Goal: Find contact information: Find contact information

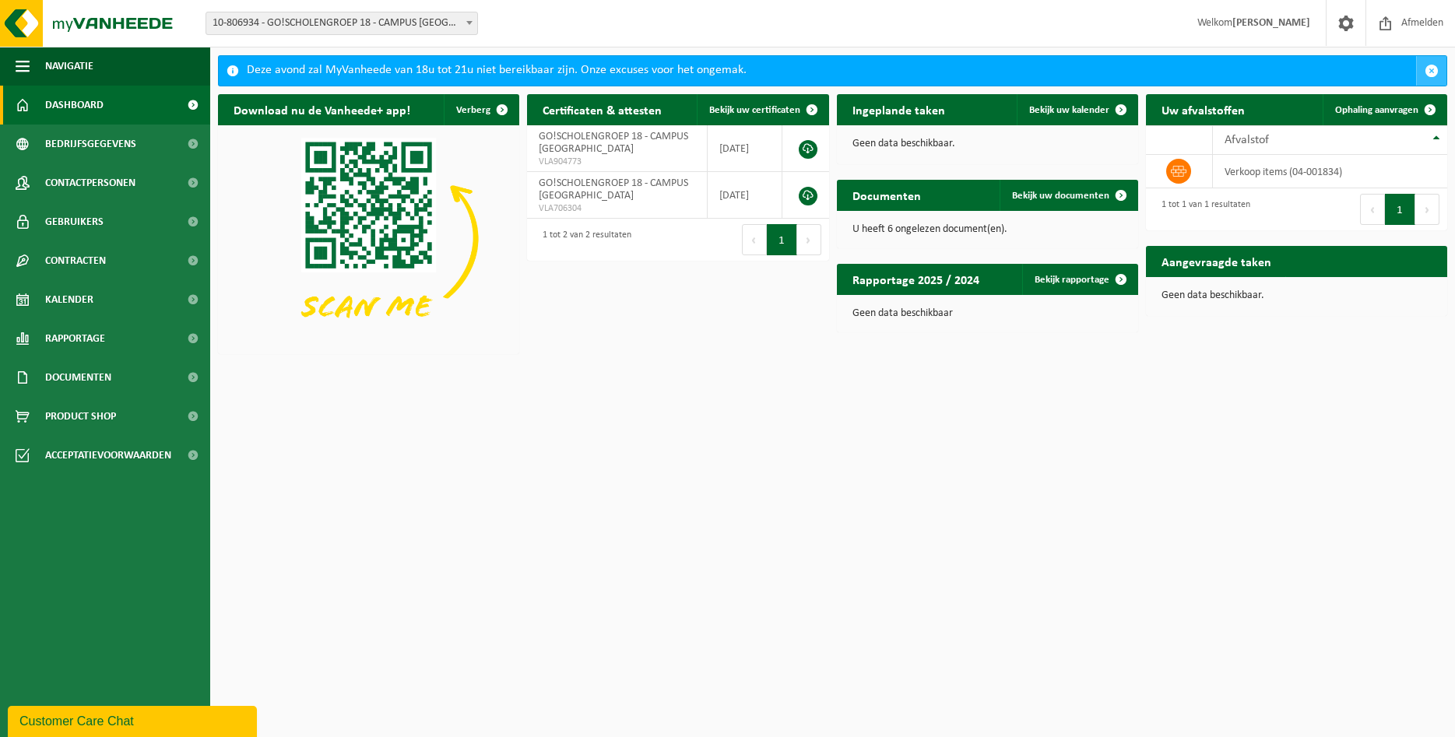
click at [1429, 70] on span "button" at bounding box center [1432, 71] width 14 height 14
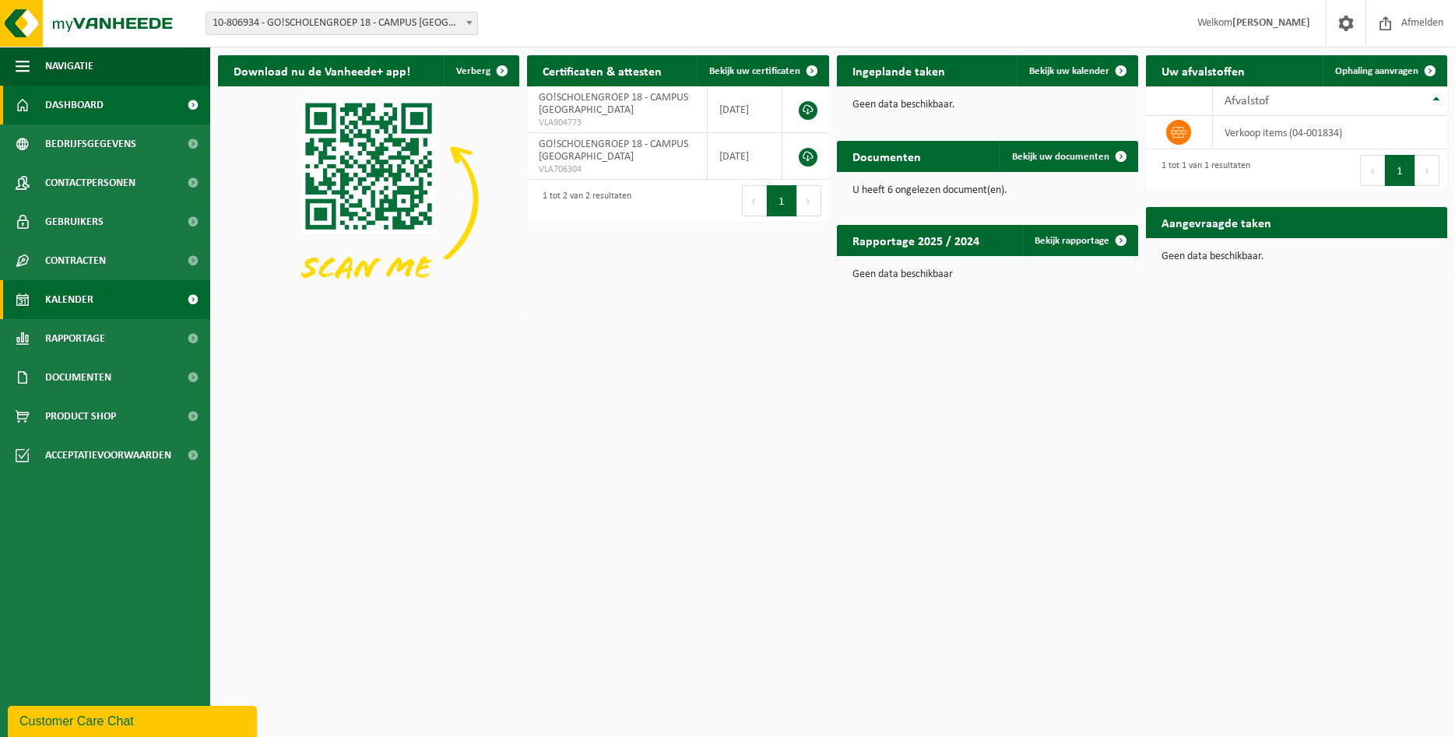
click at [58, 299] on span "Kalender" at bounding box center [69, 299] width 48 height 39
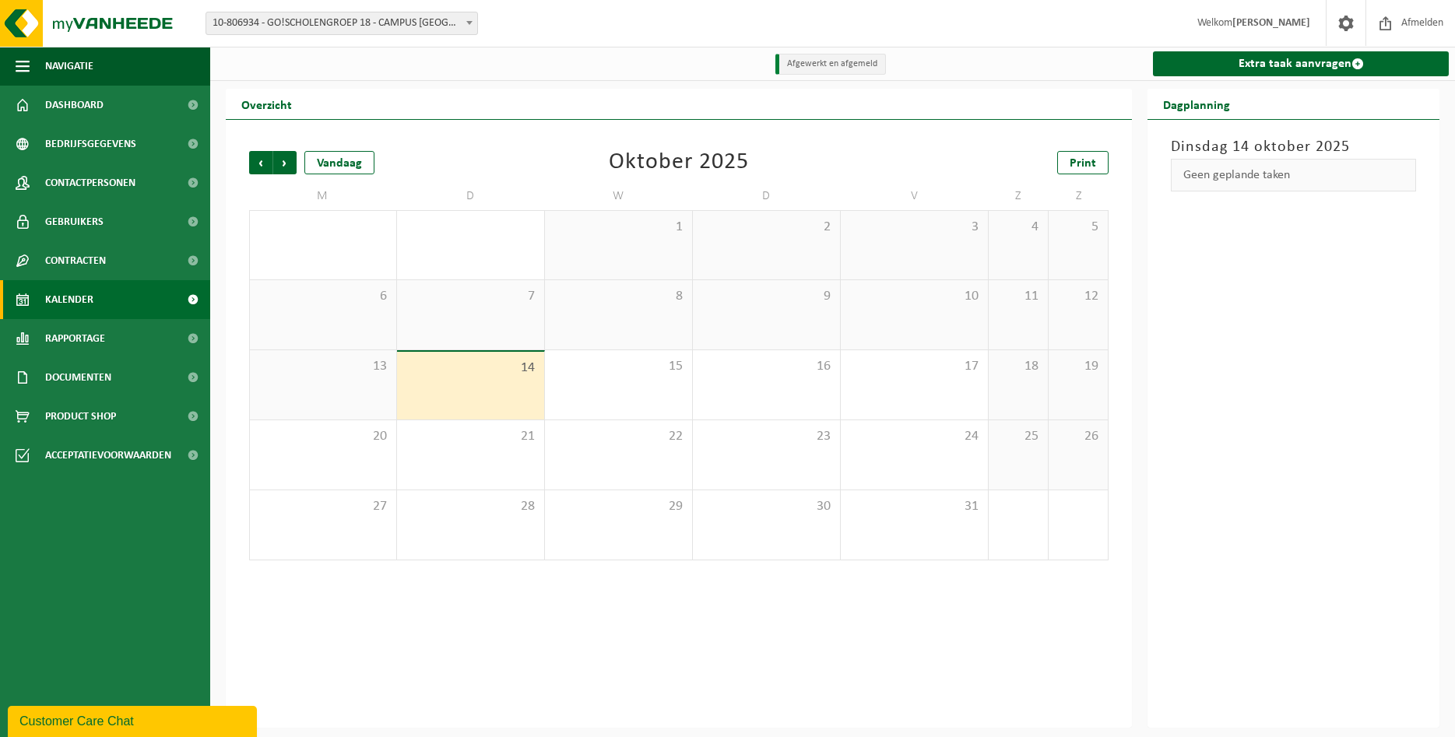
click at [378, 26] on span "10-806934 - GO!SCHOLENGROEP 18 - CAMPUS [GEOGRAPHIC_DATA]" at bounding box center [341, 23] width 271 height 22
click at [469, 20] on span at bounding box center [470, 22] width 16 height 20
click at [431, 23] on span "10-806934 - GO!SCHOLENGROEP 18 - CAMPUS [GEOGRAPHIC_DATA]" at bounding box center [341, 23] width 271 height 22
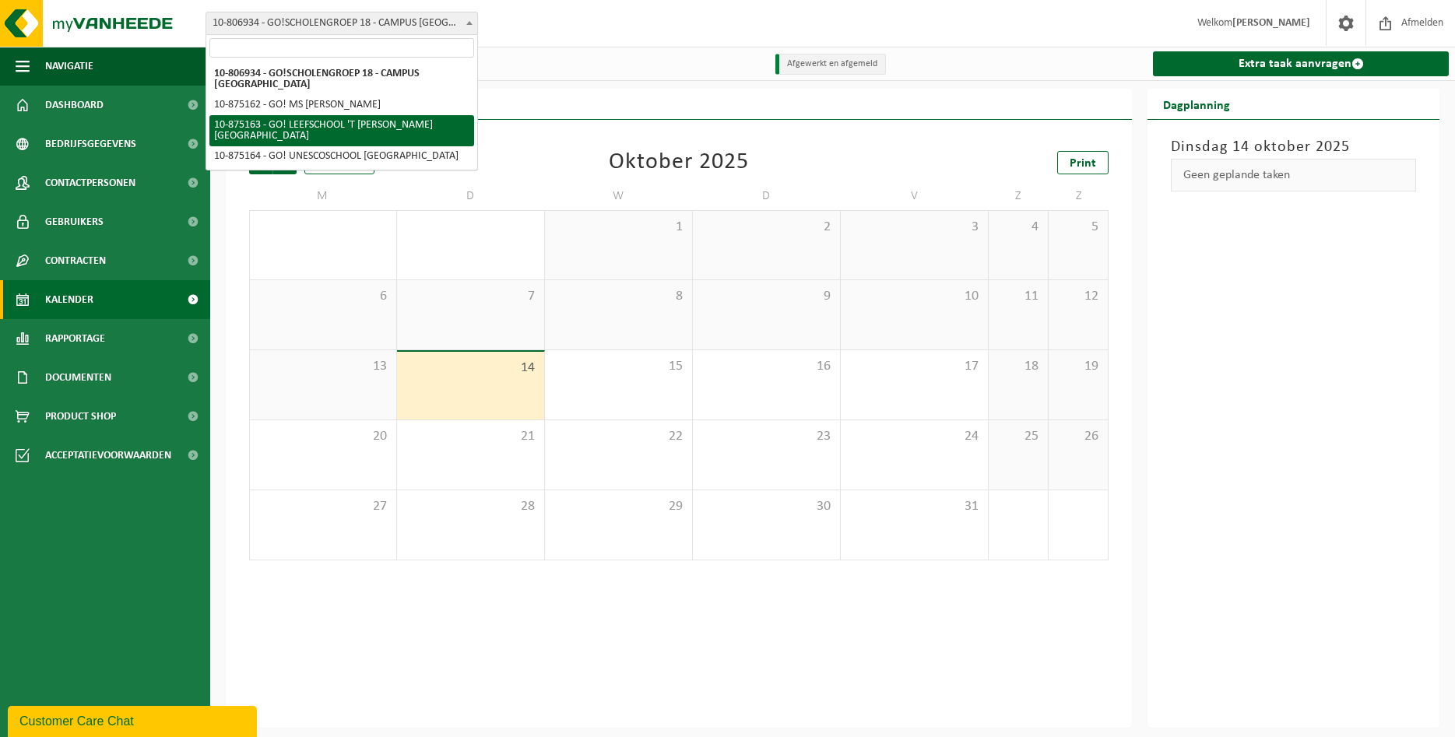
select select "106957"
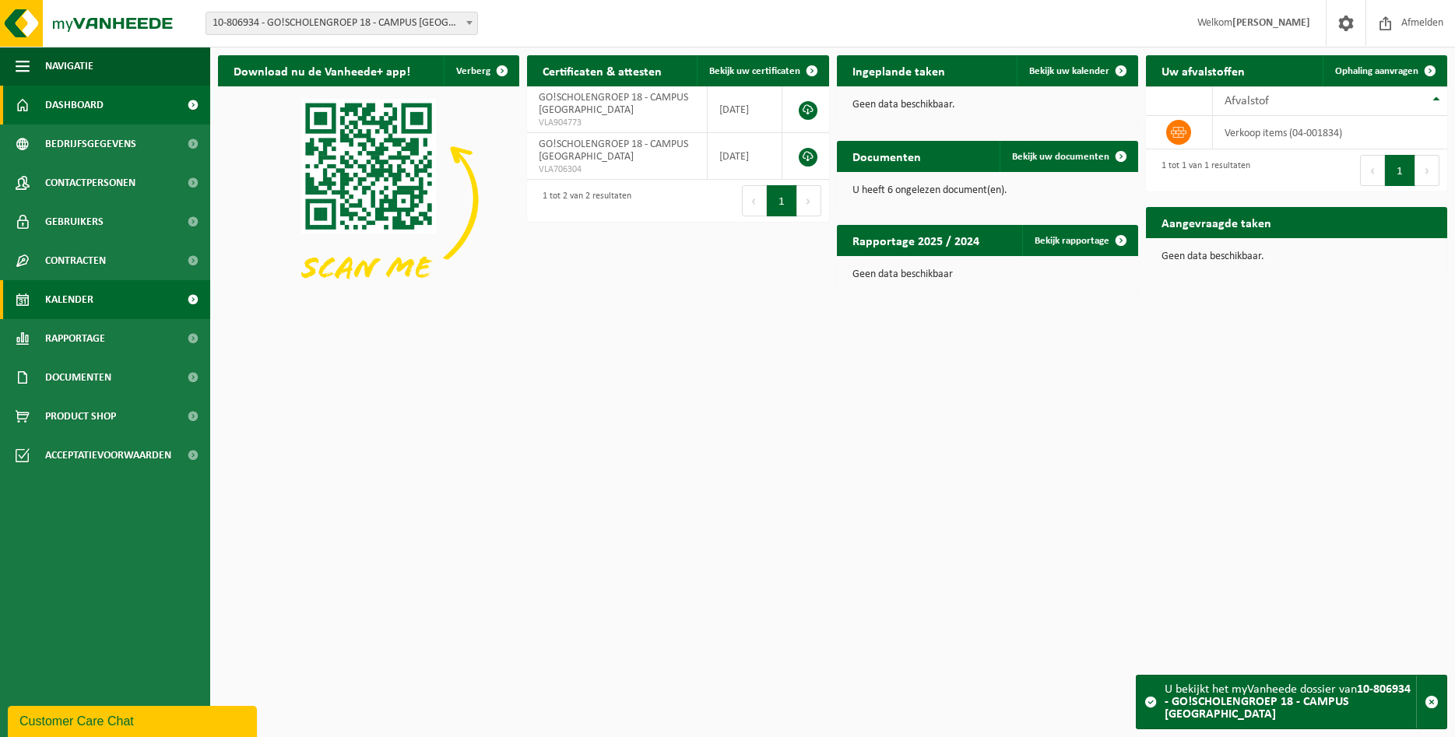
click at [63, 295] on span "Kalender" at bounding box center [69, 299] width 48 height 39
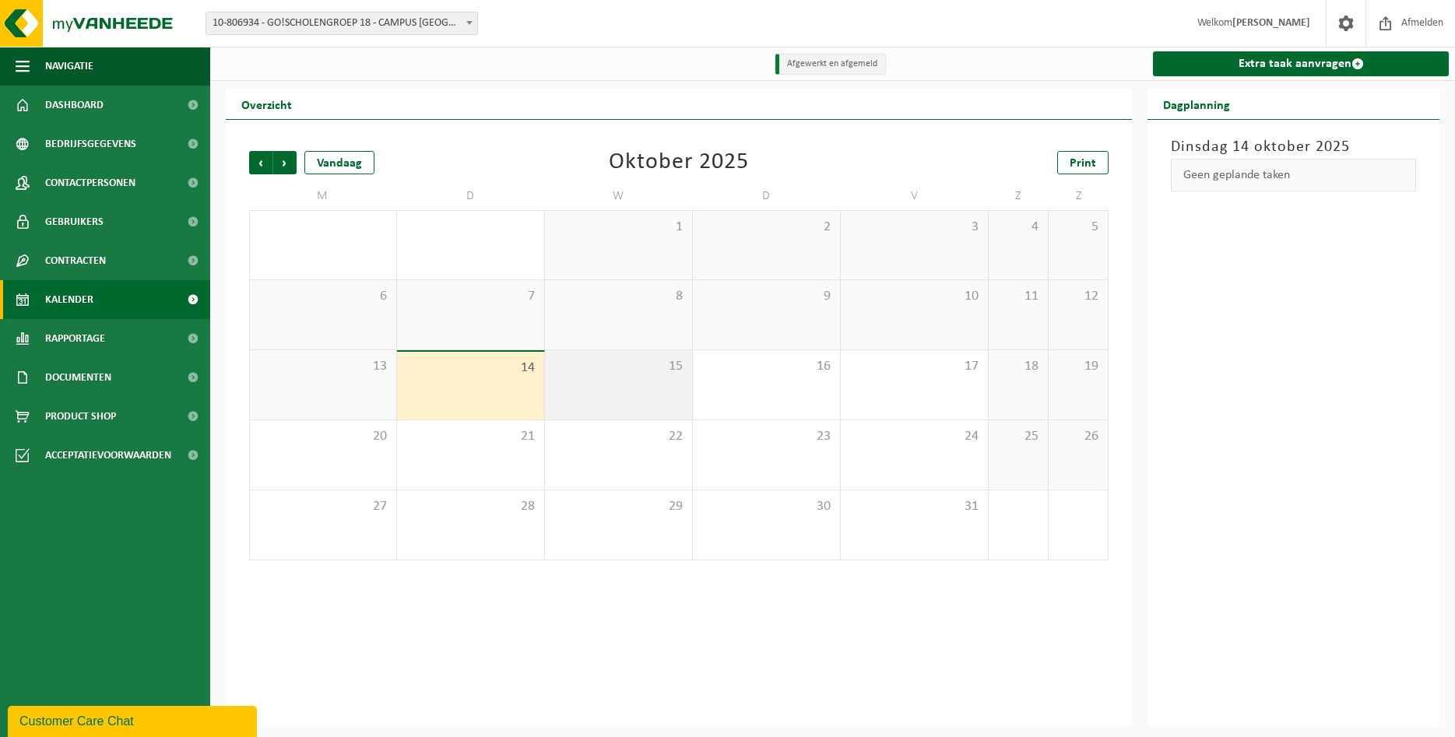
click at [649, 390] on div "15" at bounding box center [618, 384] width 147 height 69
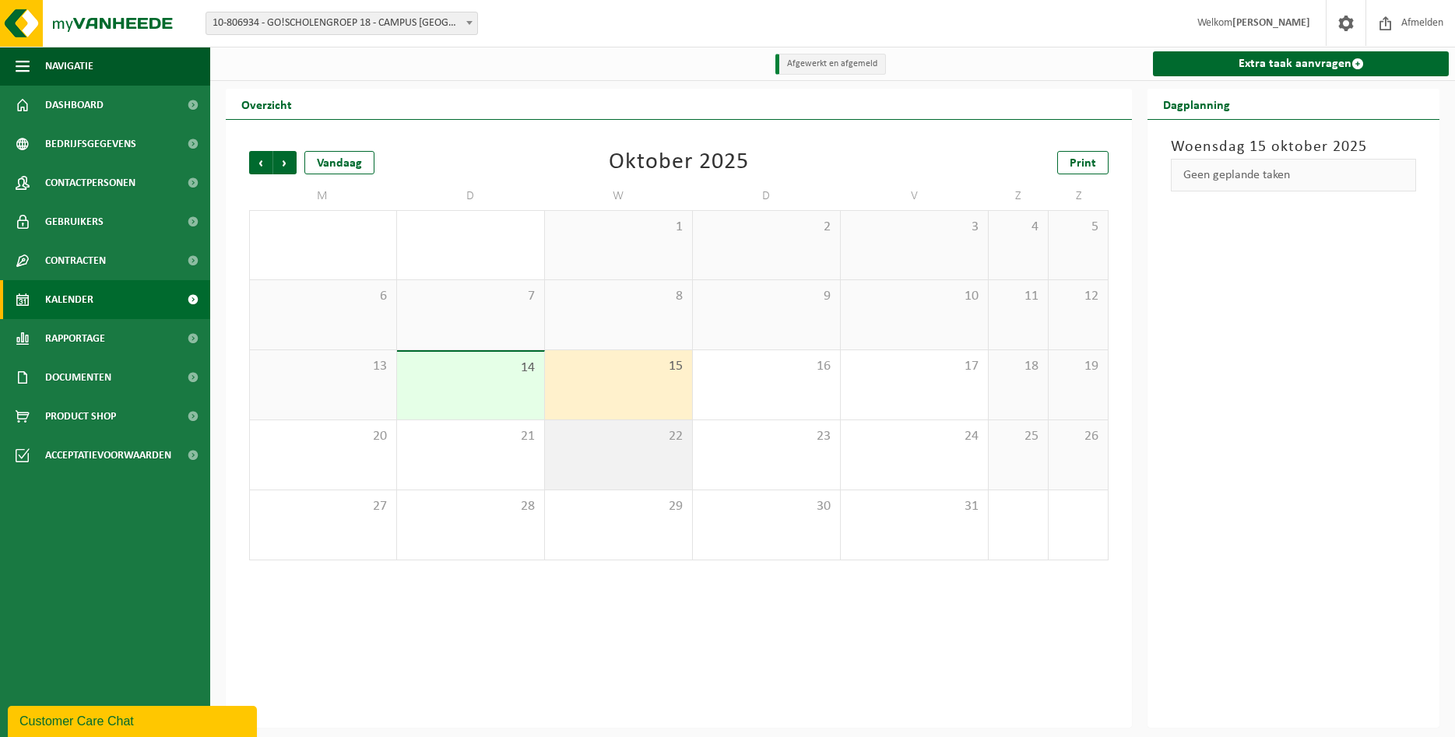
click at [646, 462] on div "22" at bounding box center [618, 454] width 147 height 69
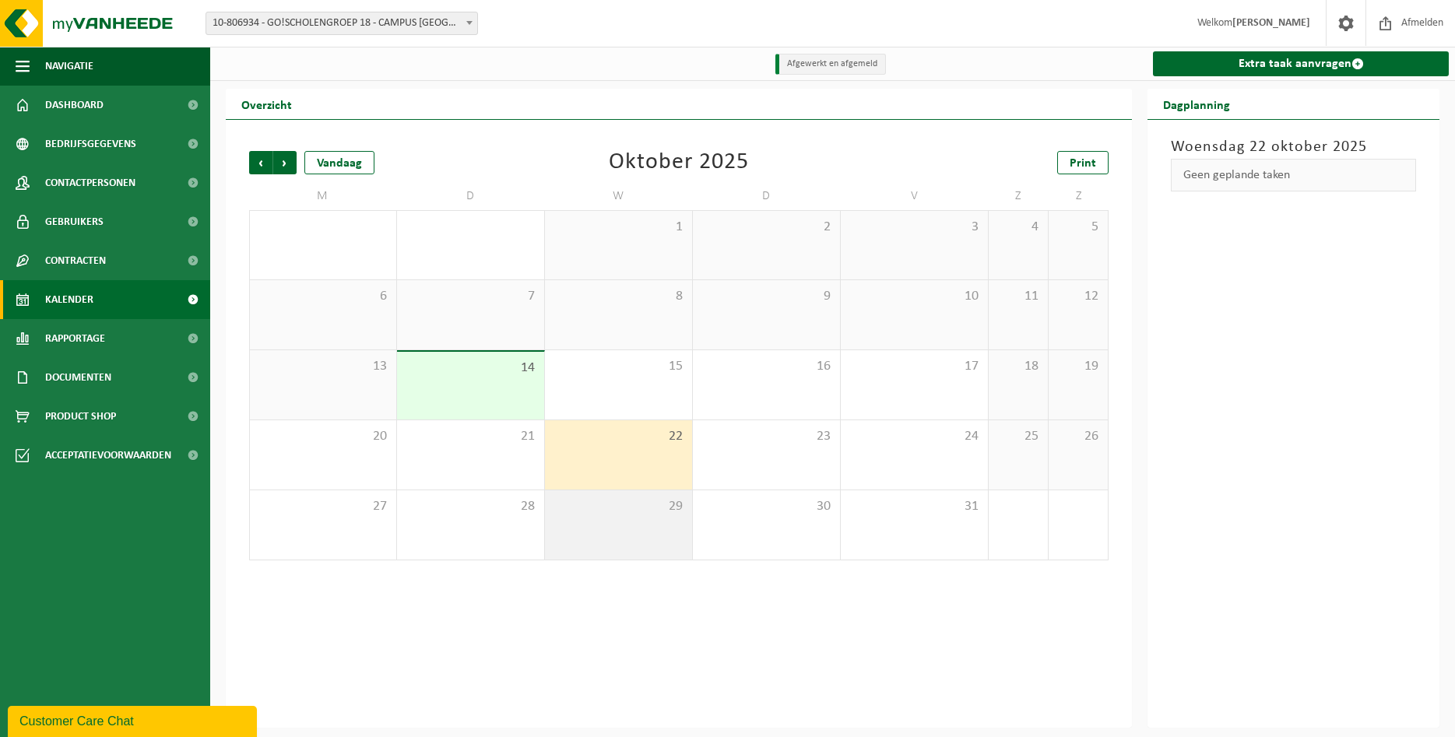
click at [628, 541] on div "29" at bounding box center [618, 525] width 147 height 69
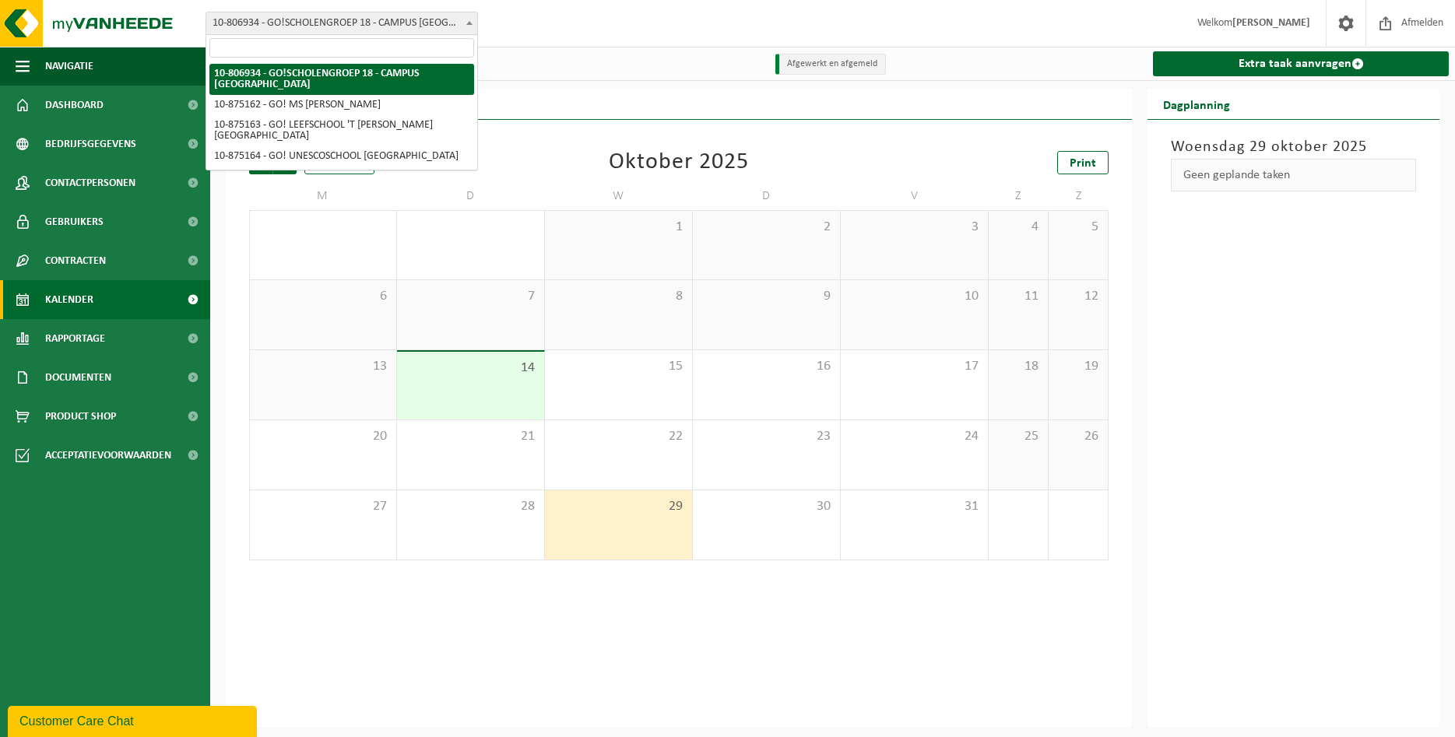
click at [411, 27] on span "10-806934 - GO!SCHOLENGROEP 18 - CAMPUS [GEOGRAPHIC_DATA]" at bounding box center [341, 23] width 271 height 22
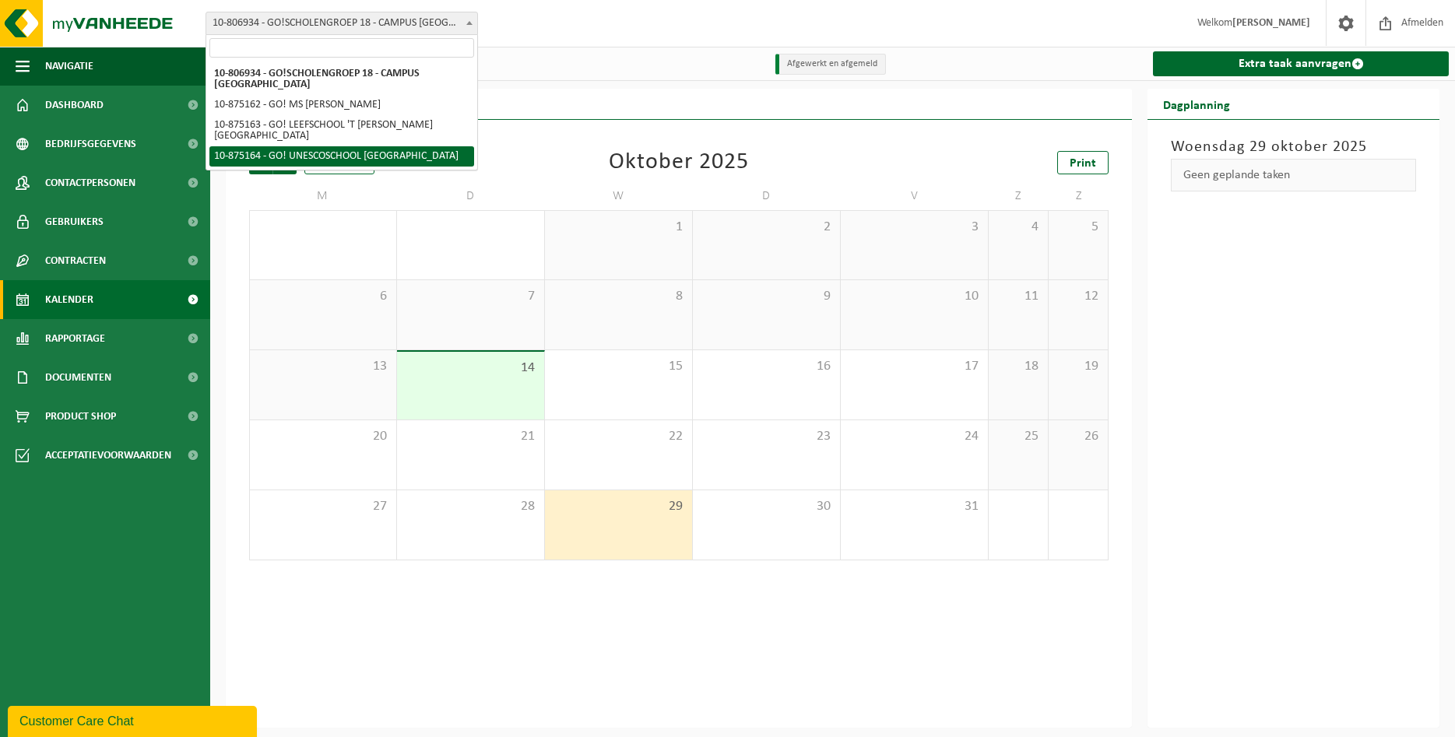
select select "106958"
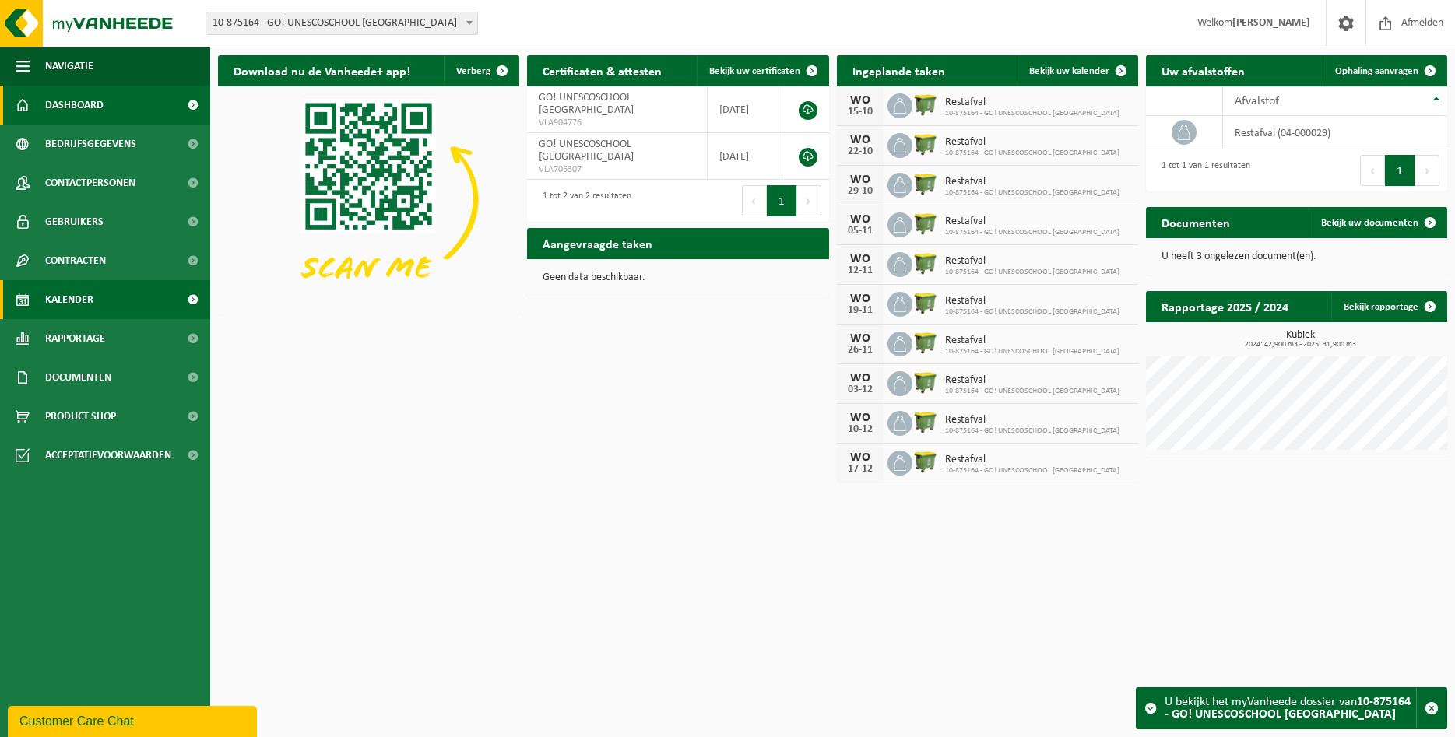
click at [81, 307] on span "Kalender" at bounding box center [69, 299] width 48 height 39
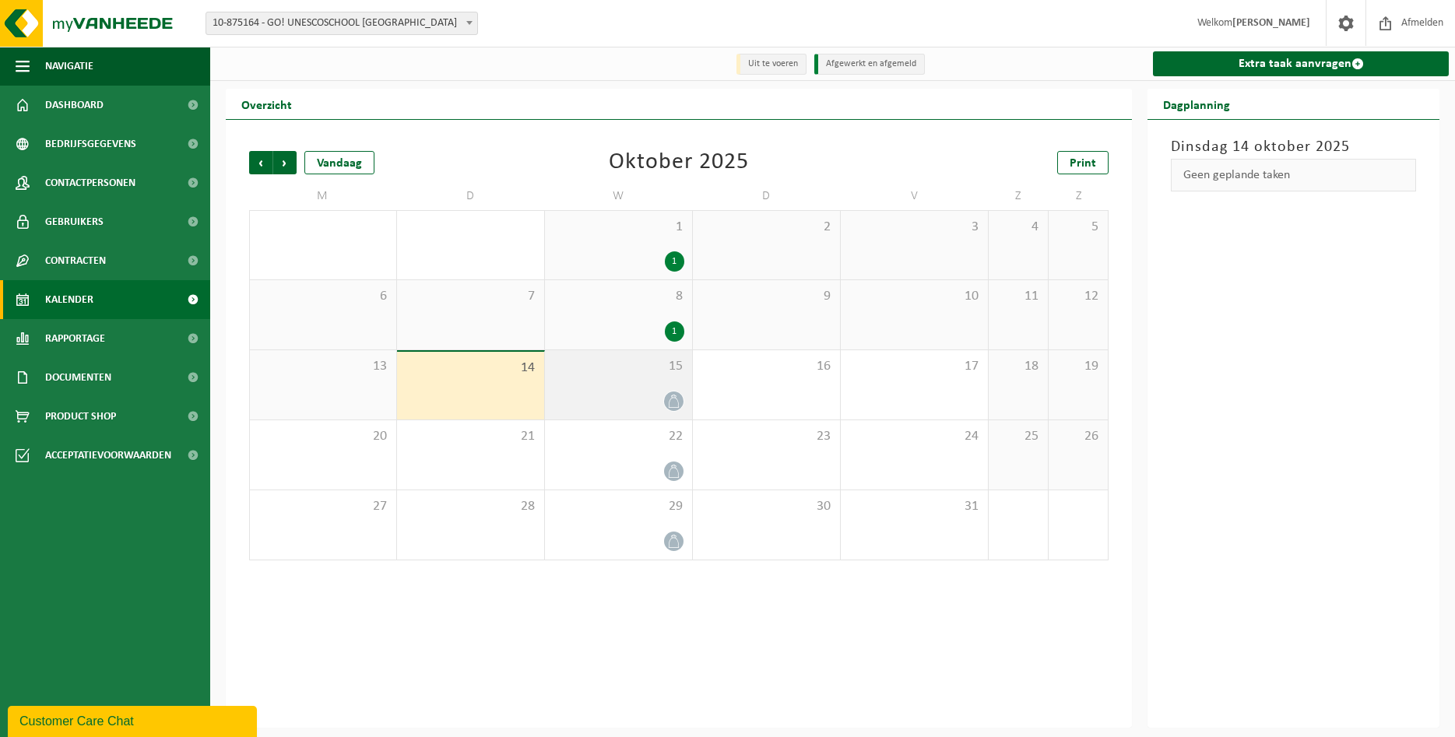
click at [630, 380] on div "15" at bounding box center [618, 384] width 147 height 69
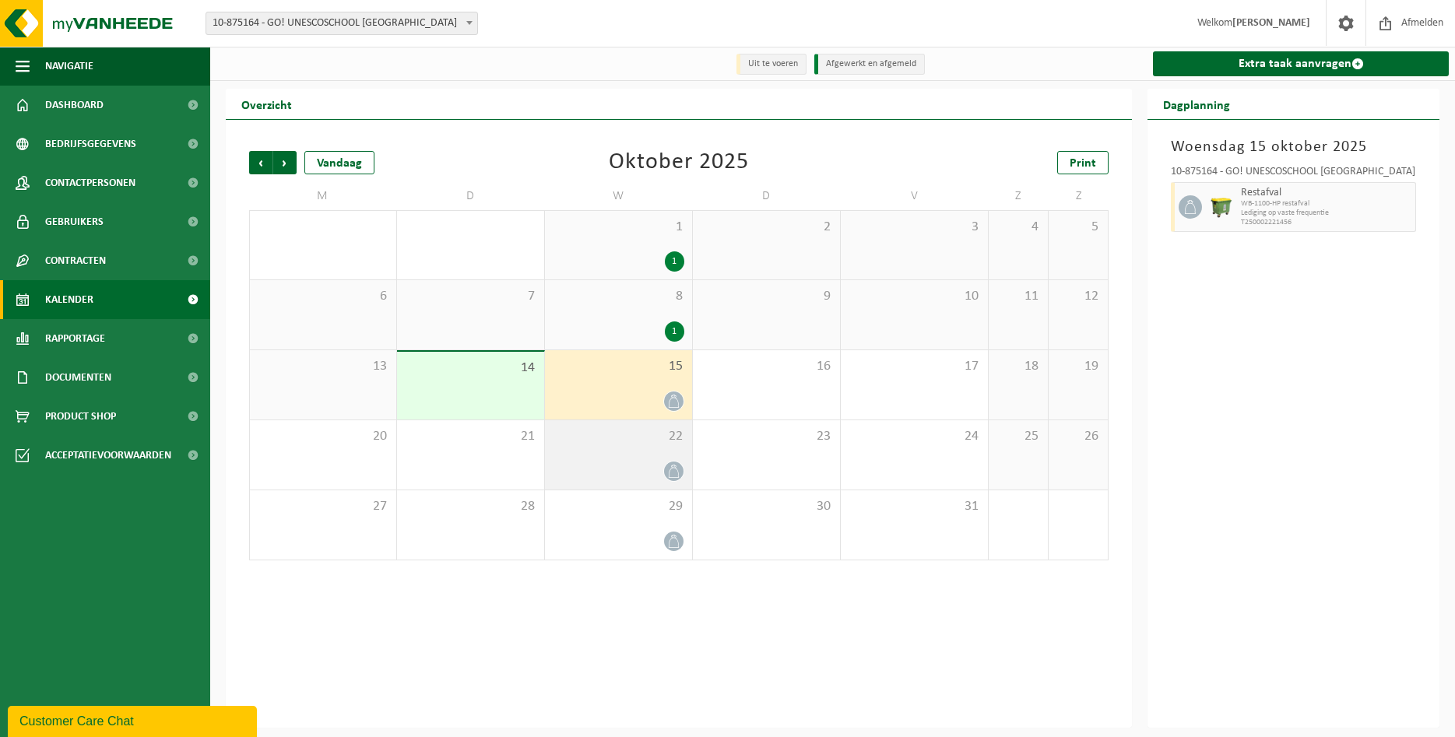
click at [614, 459] on div "22" at bounding box center [618, 454] width 147 height 69
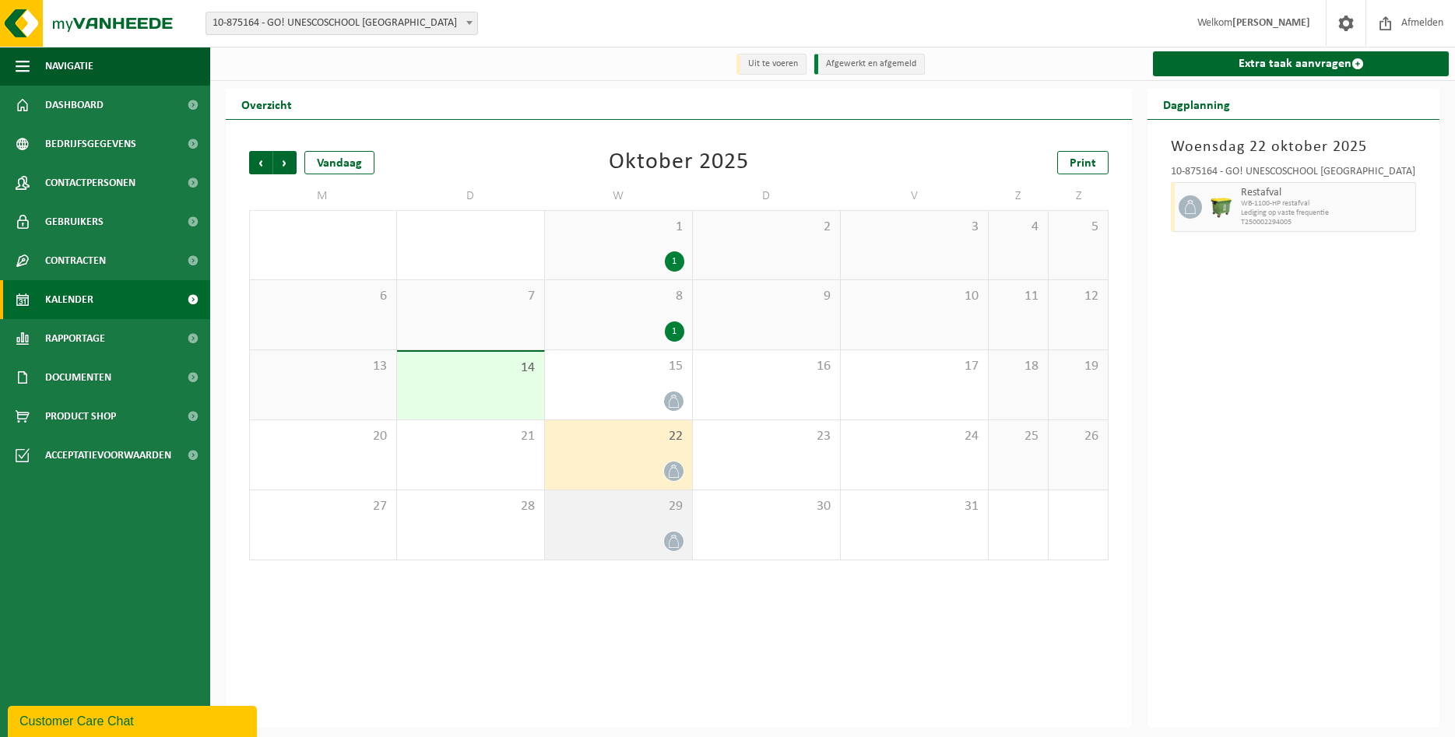
click at [617, 521] on div "29" at bounding box center [618, 525] width 147 height 69
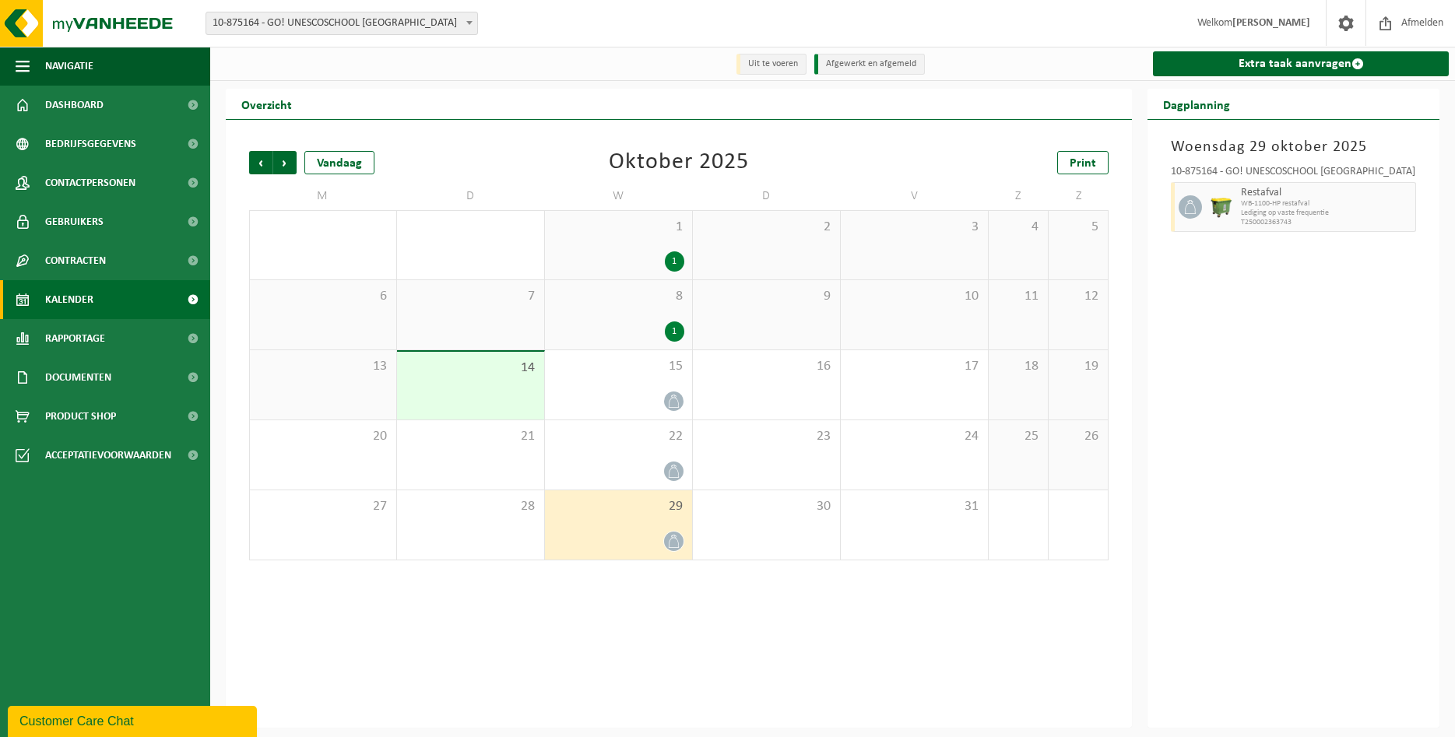
click at [458, 20] on span "10-875164 - GO! UNESCOSCHOOL [GEOGRAPHIC_DATA]" at bounding box center [341, 23] width 271 height 22
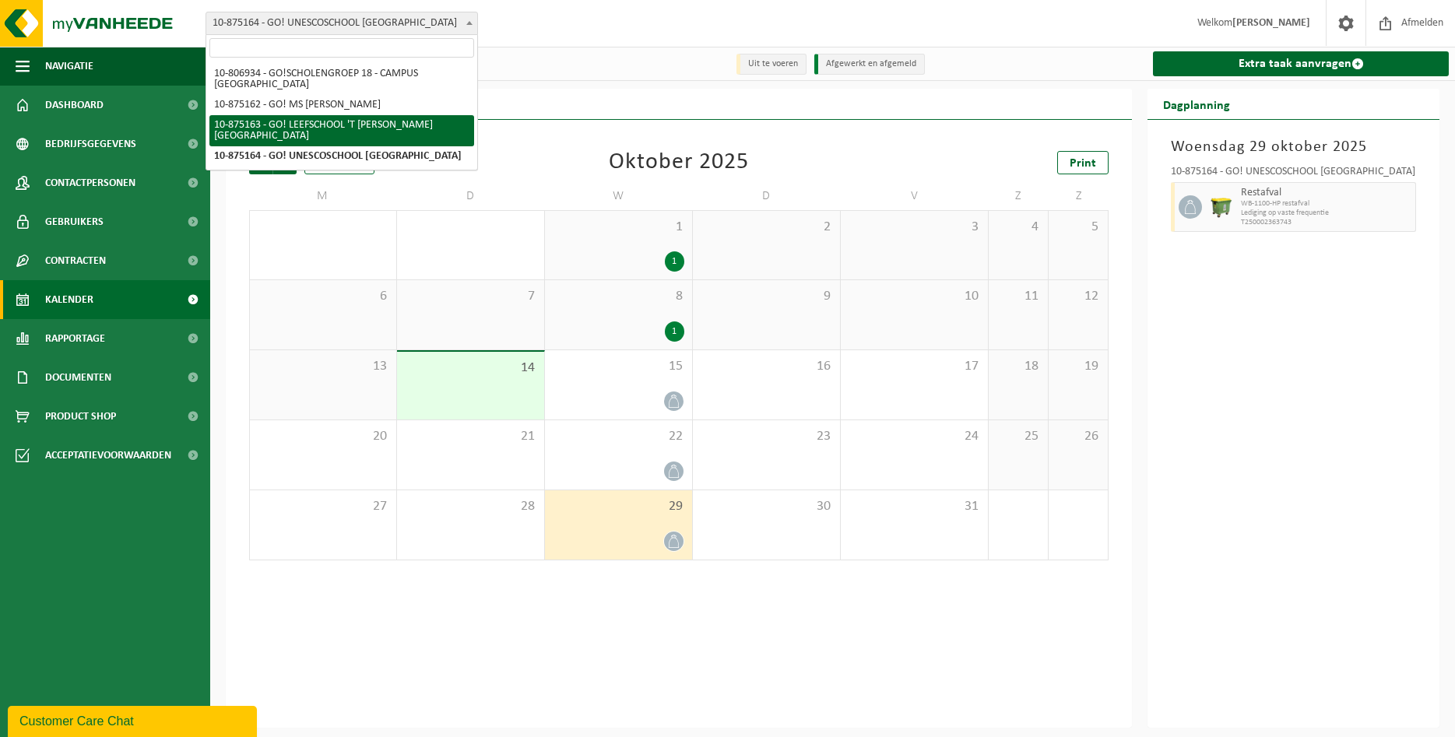
select select "106957"
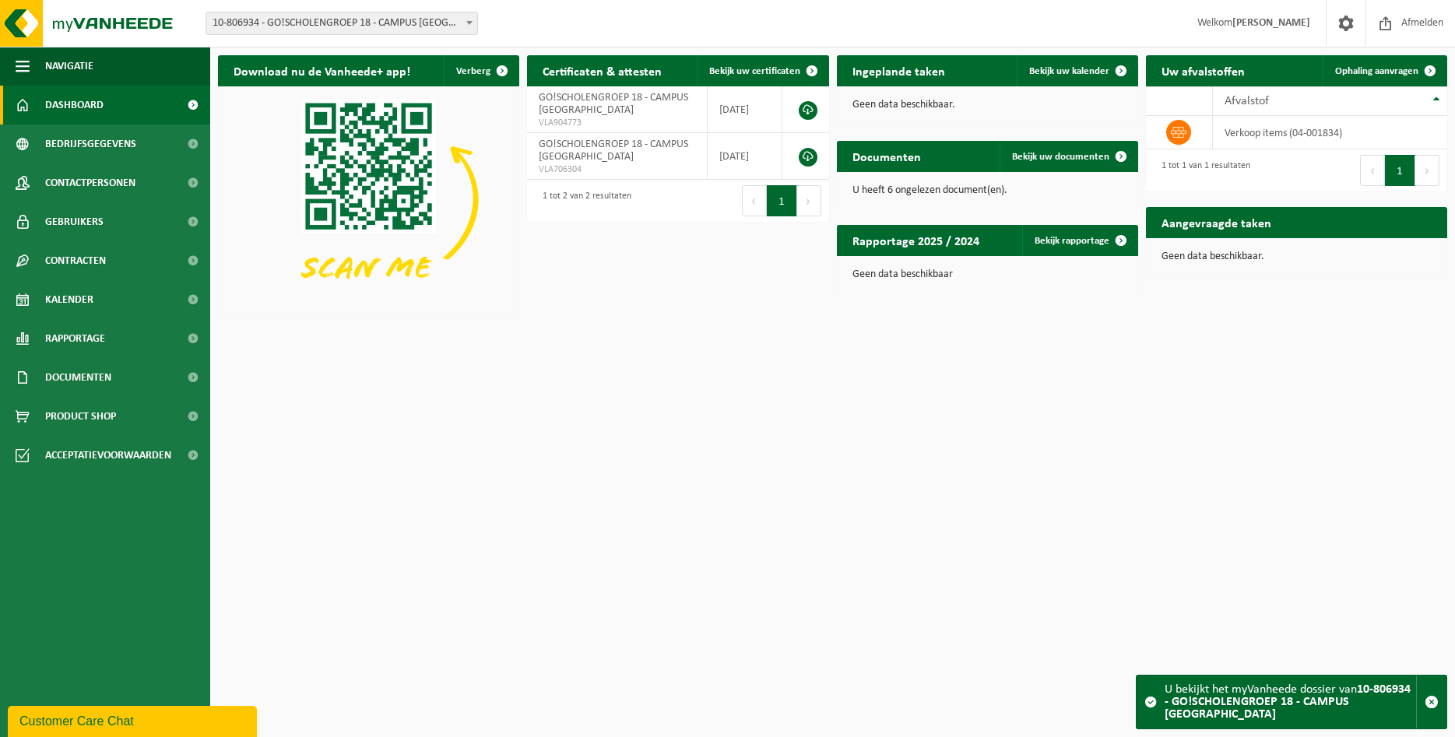
click at [459, 25] on span "10-806934 - GO!SCHOLENGROEP 18 - CAMPUS [GEOGRAPHIC_DATA]" at bounding box center [341, 23] width 271 height 22
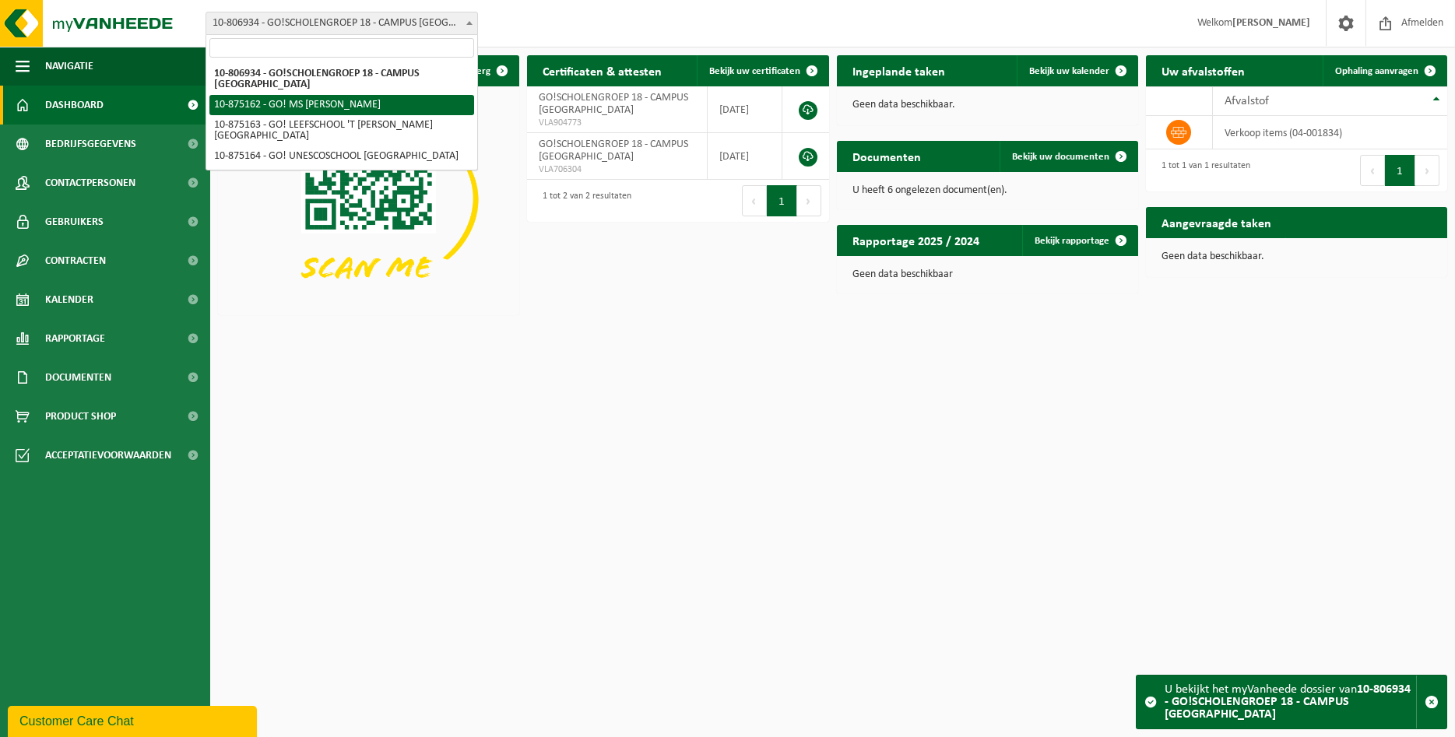
select select "106956"
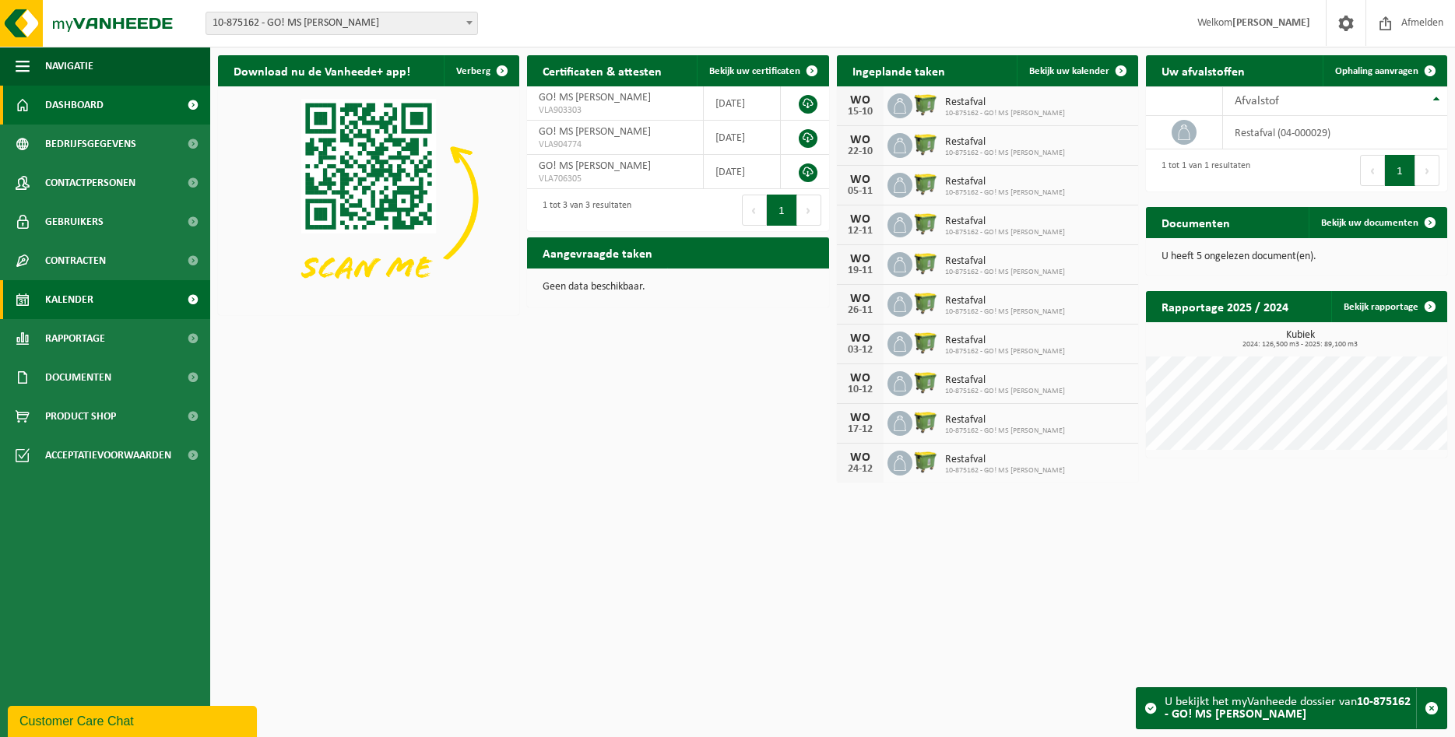
click at [94, 300] on link "Kalender" at bounding box center [105, 299] width 210 height 39
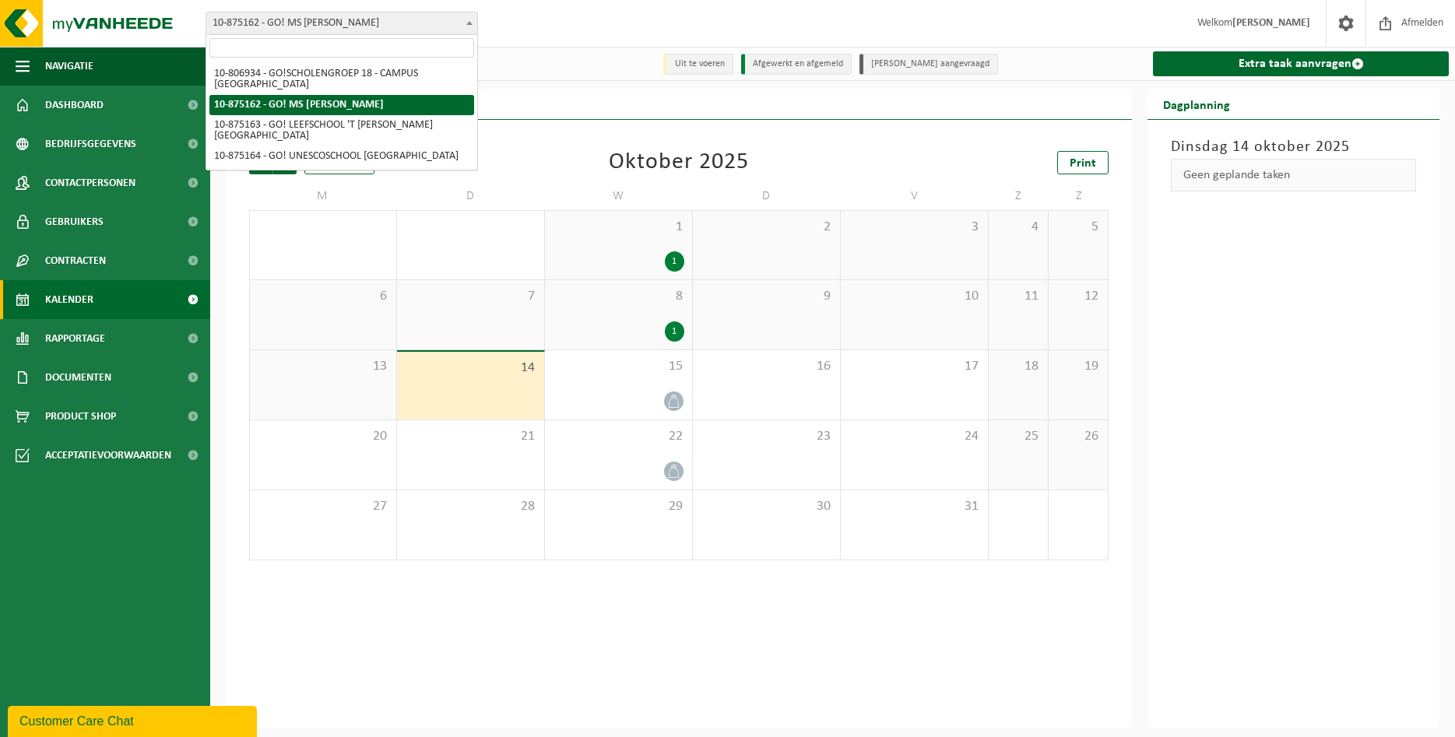
click at [337, 24] on span "10-875162 - GO! MS [PERSON_NAME]" at bounding box center [341, 23] width 271 height 22
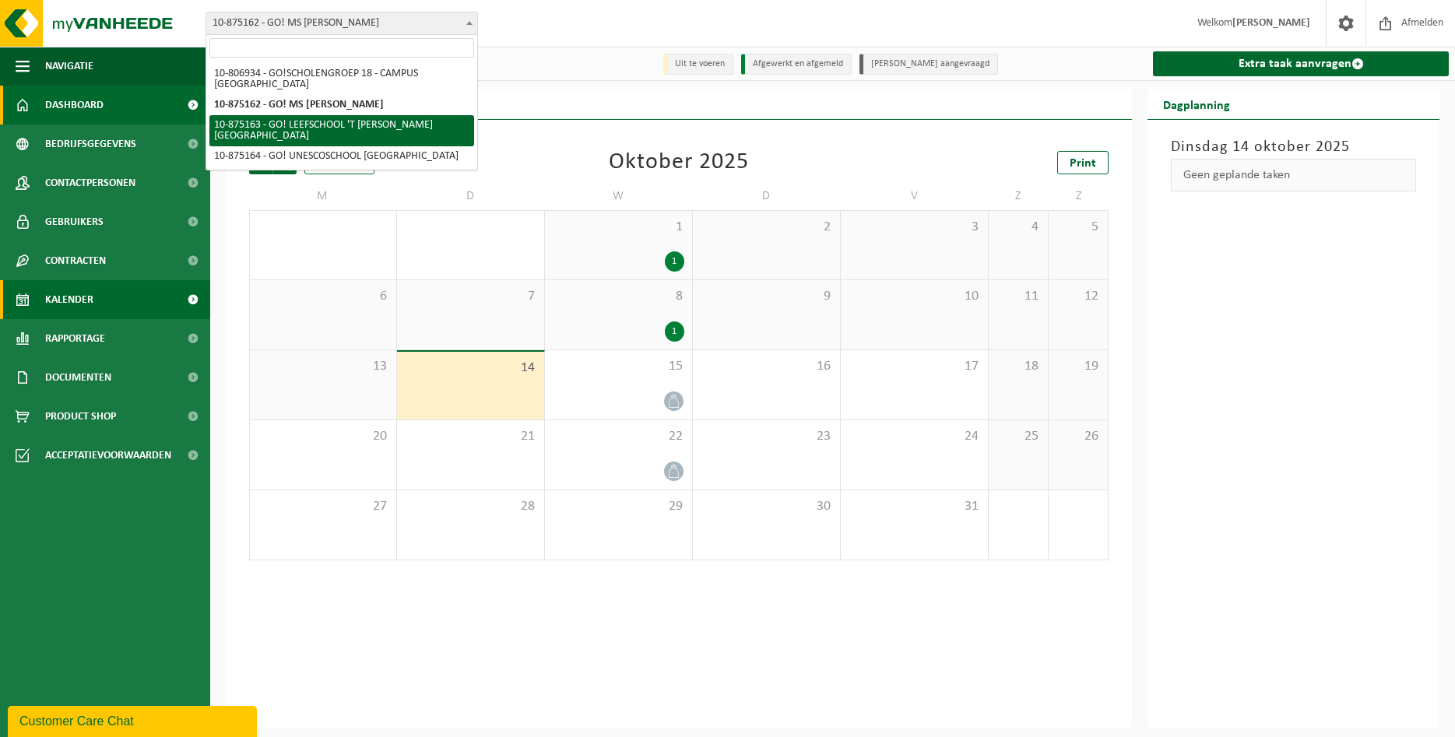
click at [76, 110] on span "Dashboard" at bounding box center [74, 105] width 58 height 39
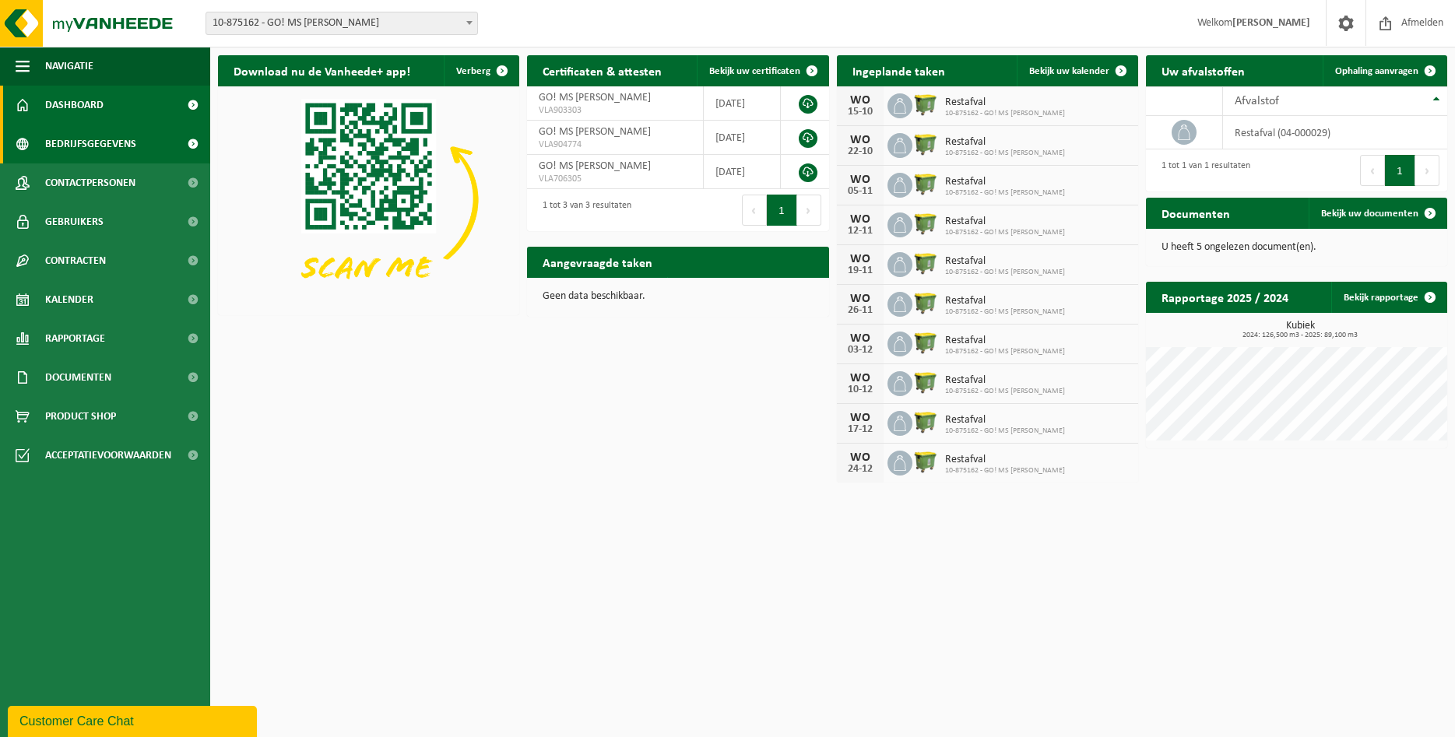
click at [95, 139] on span "Bedrijfsgegevens" at bounding box center [90, 144] width 91 height 39
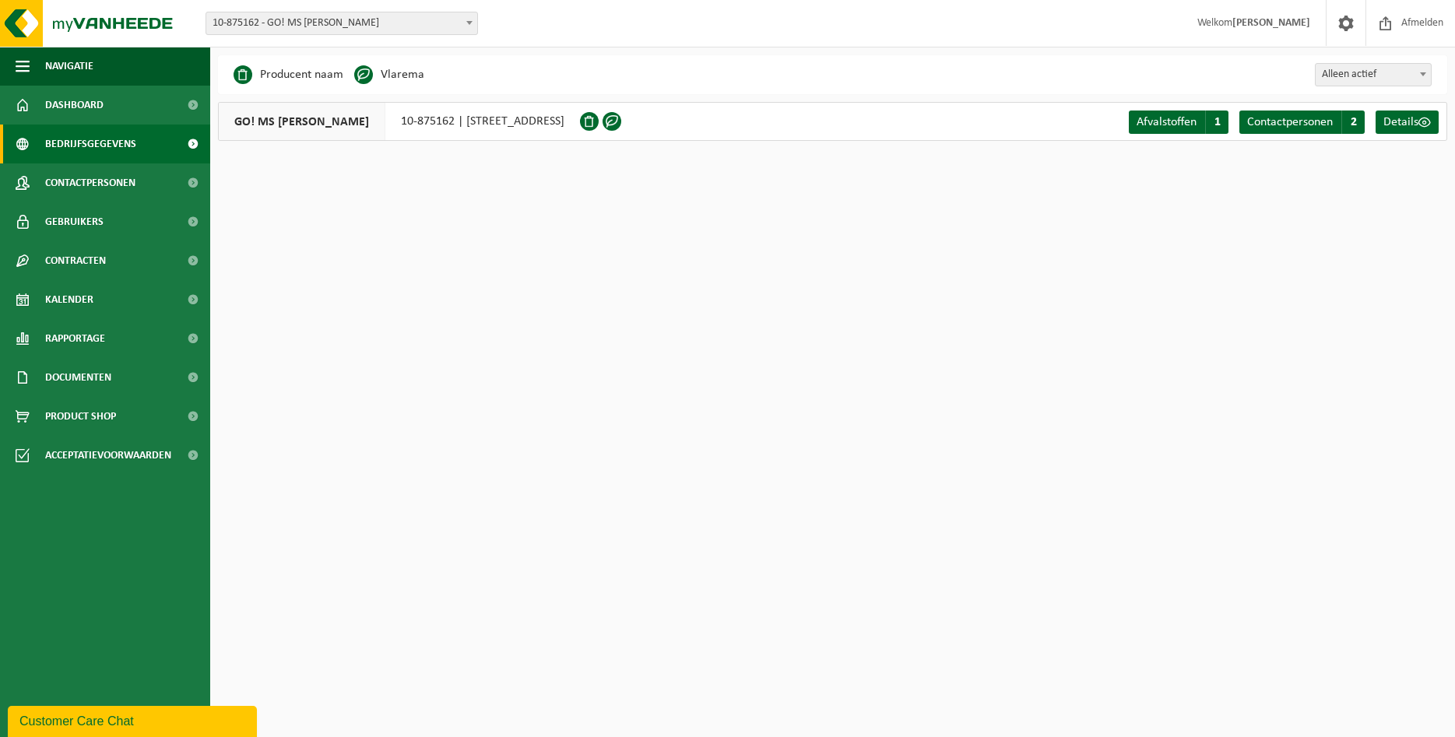
click at [480, 126] on div "GO! [GEOGRAPHIC_DATA][PERSON_NAME] 10-875162 | [STREET_ADDRESS]" at bounding box center [399, 121] width 362 height 39
click at [1314, 125] on span "Contactpersonen" at bounding box center [1290, 122] width 86 height 12
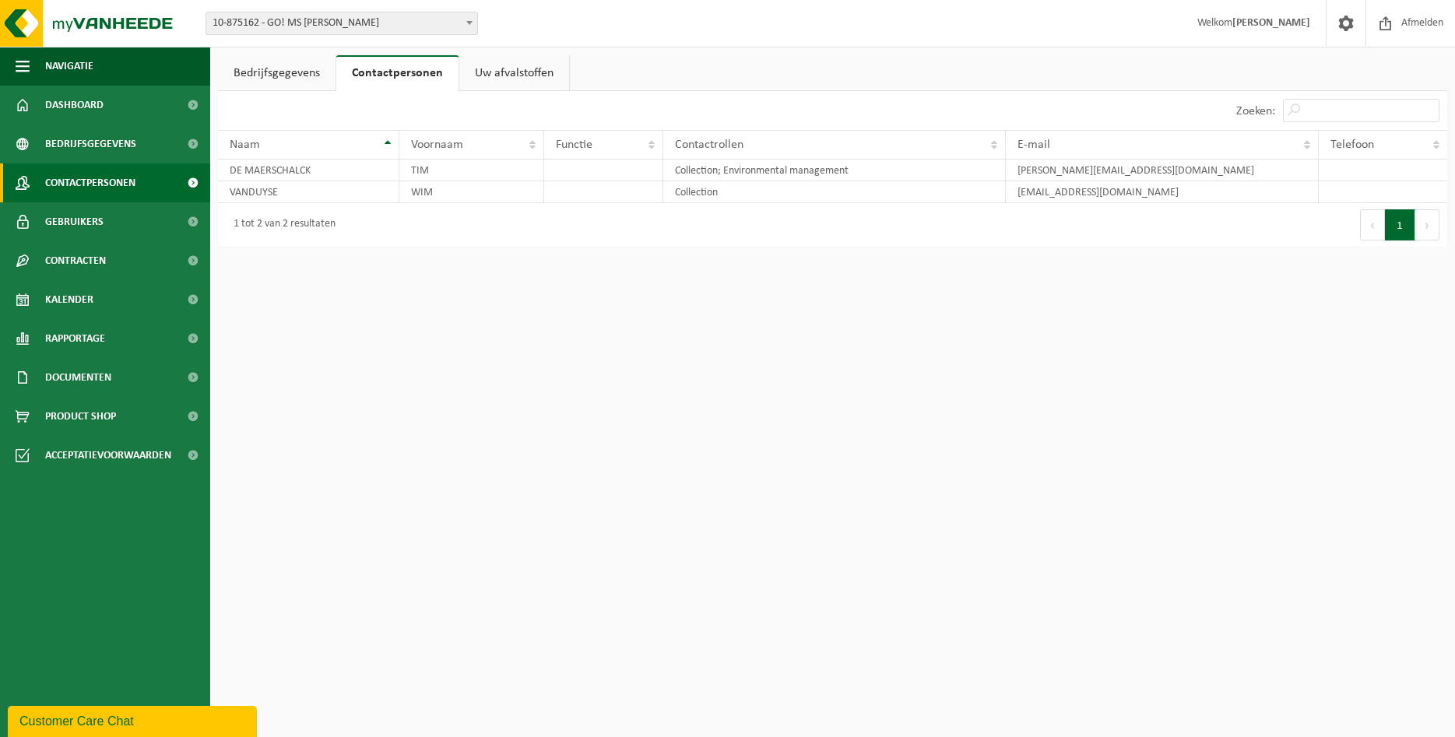
click at [108, 184] on span "Contactpersonen" at bounding box center [90, 183] width 90 height 39
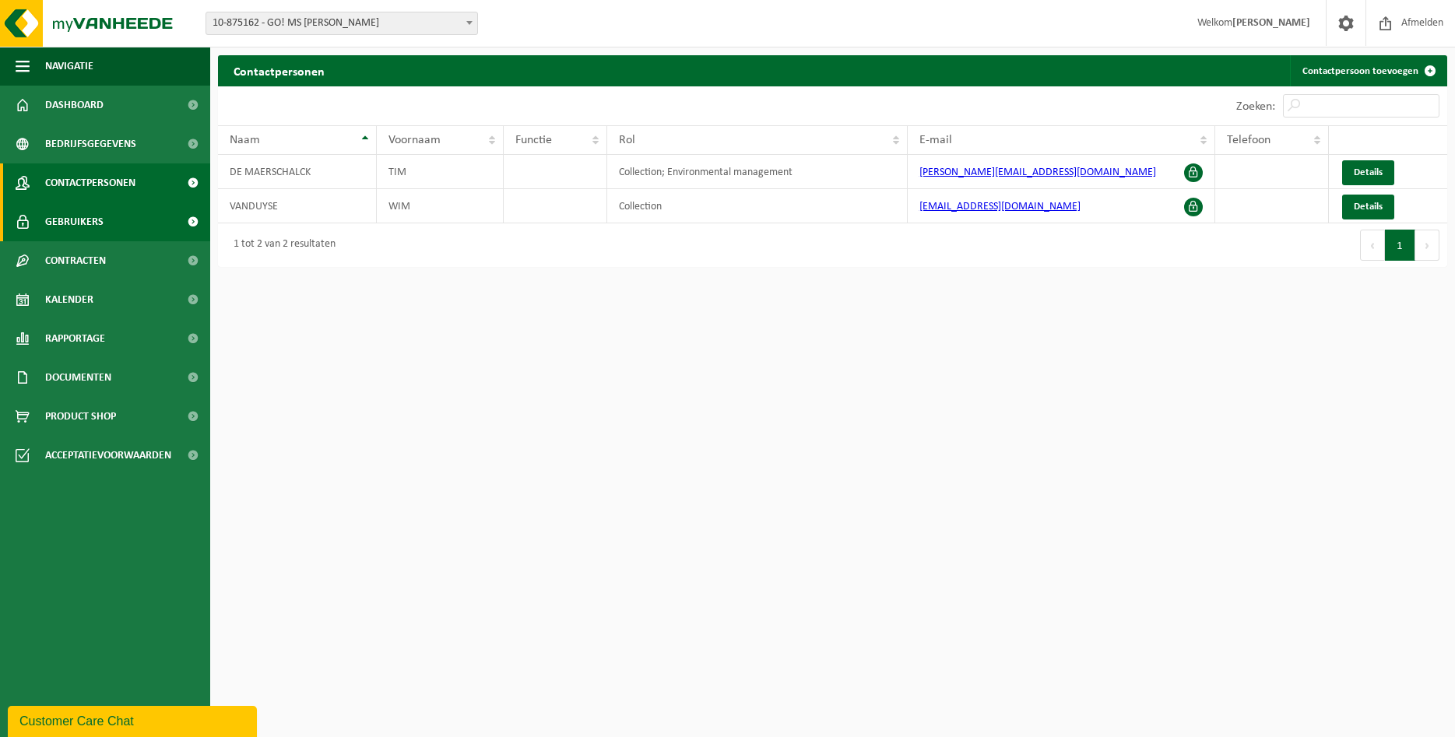
click at [109, 227] on link "Gebruikers" at bounding box center [105, 221] width 210 height 39
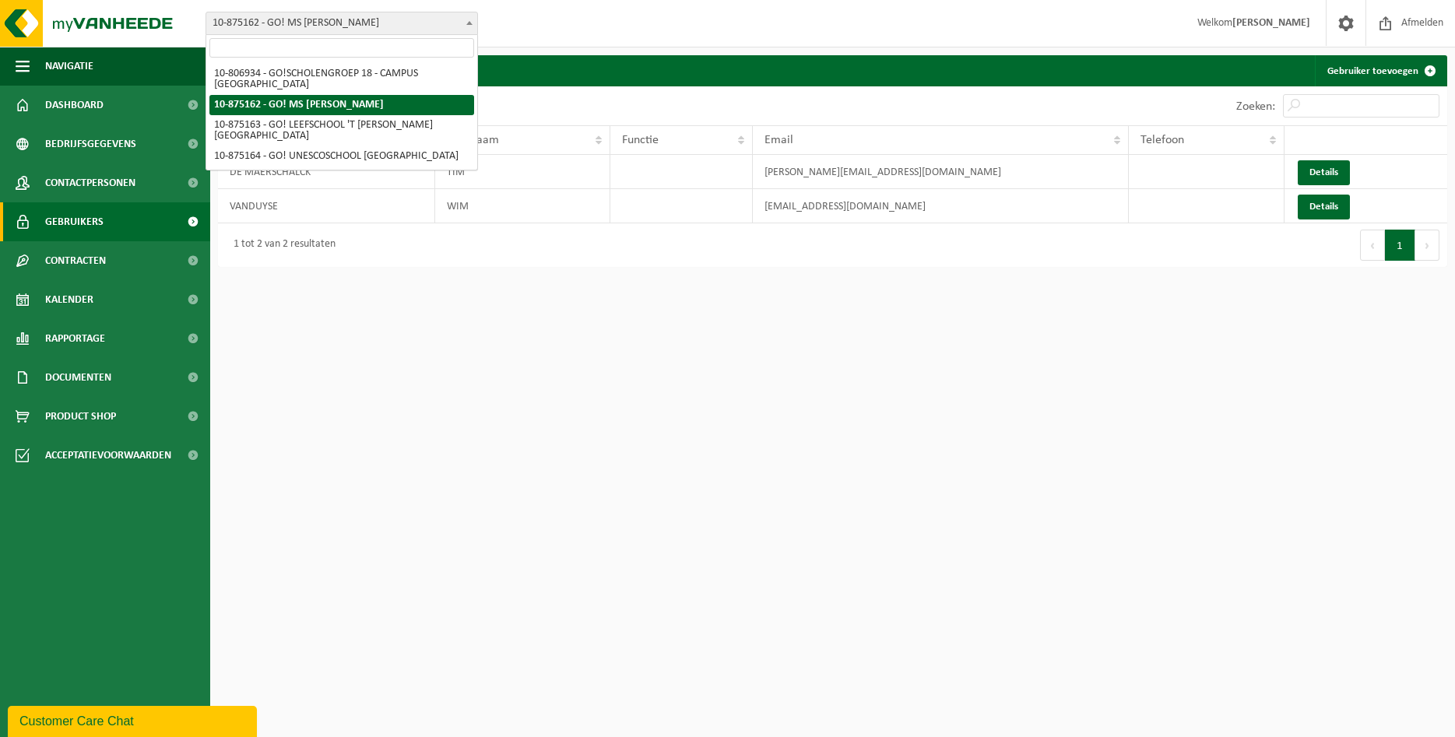
click at [361, 26] on span "10-875162 - GO! MS [PERSON_NAME]" at bounding box center [341, 23] width 271 height 22
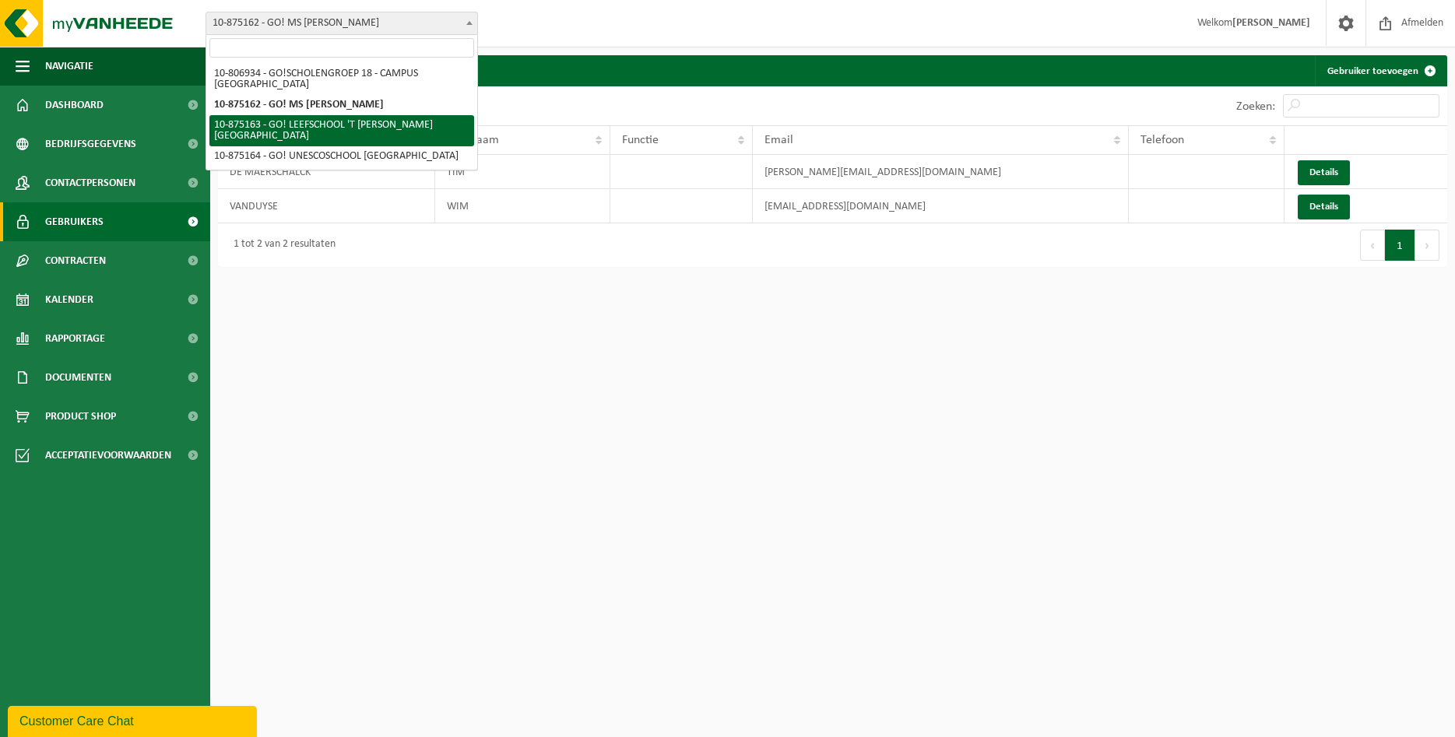
select select "106957"
